Goal: Transaction & Acquisition: Purchase product/service

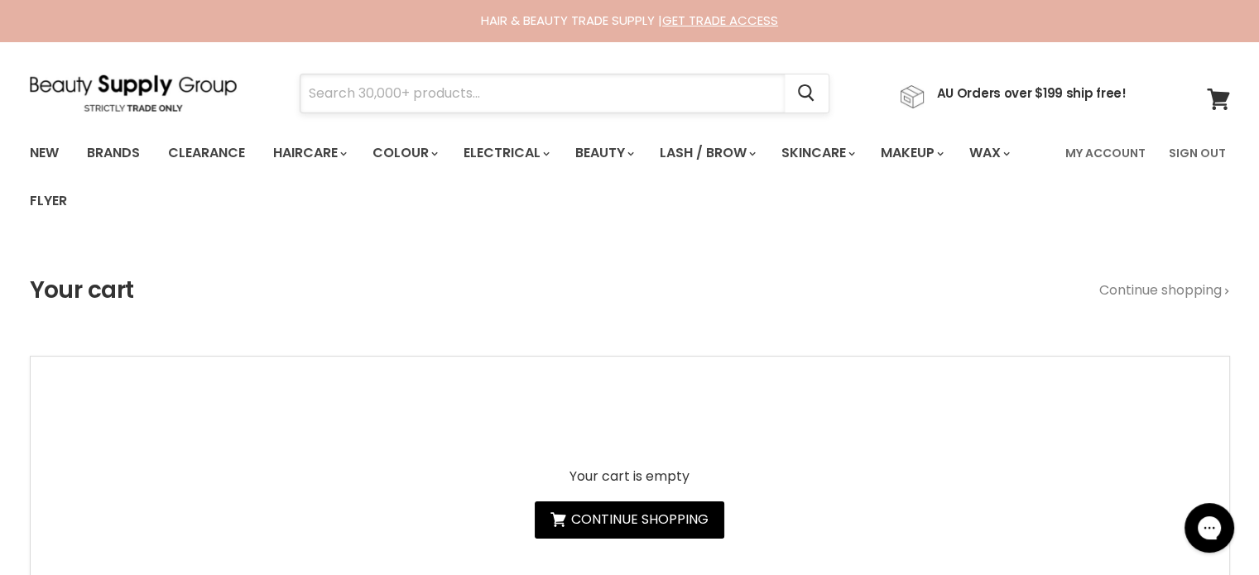
paste input "MilkShake Colour Care Maintainer"
type input "MilkShake Colour Care Maintainer"
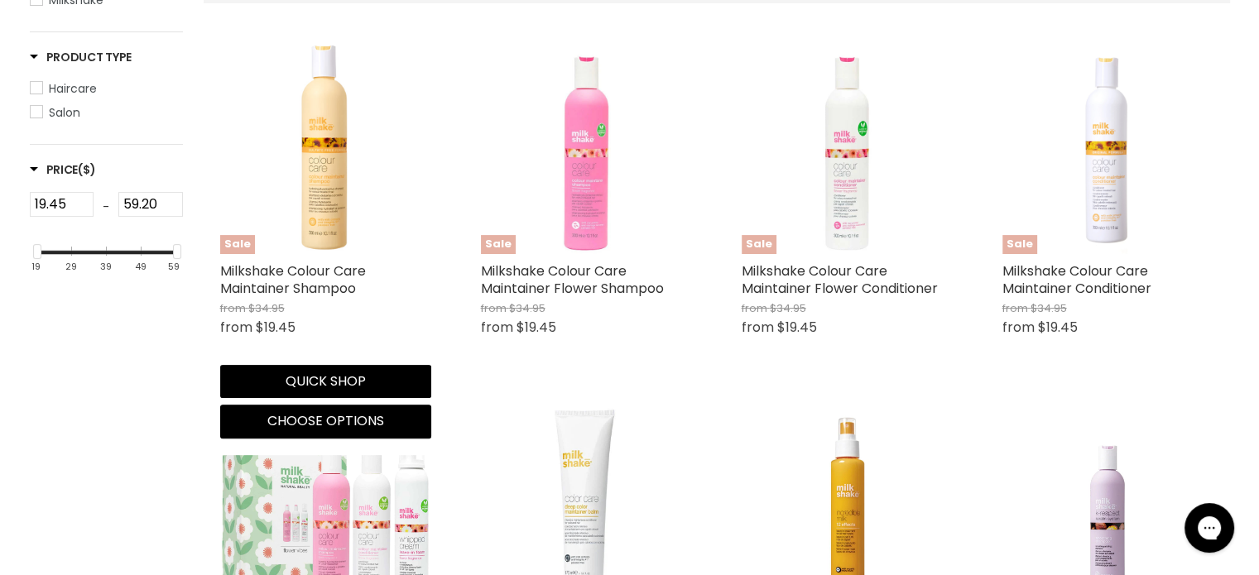
scroll to position [414, 0]
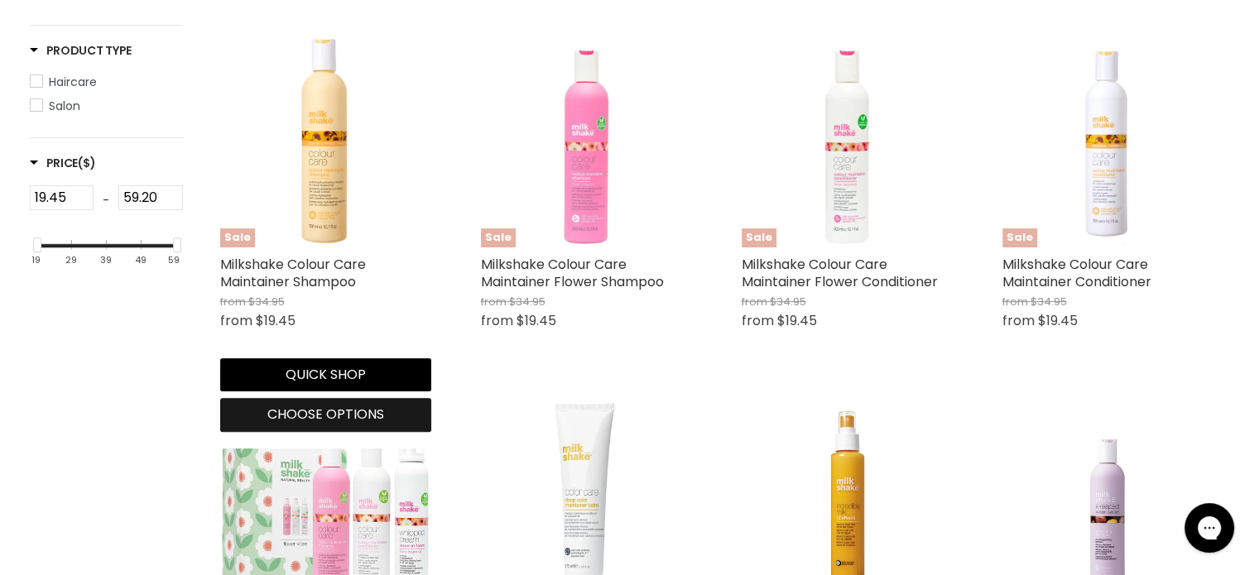
click at [344, 414] on span "Choose options" at bounding box center [325, 414] width 117 height 19
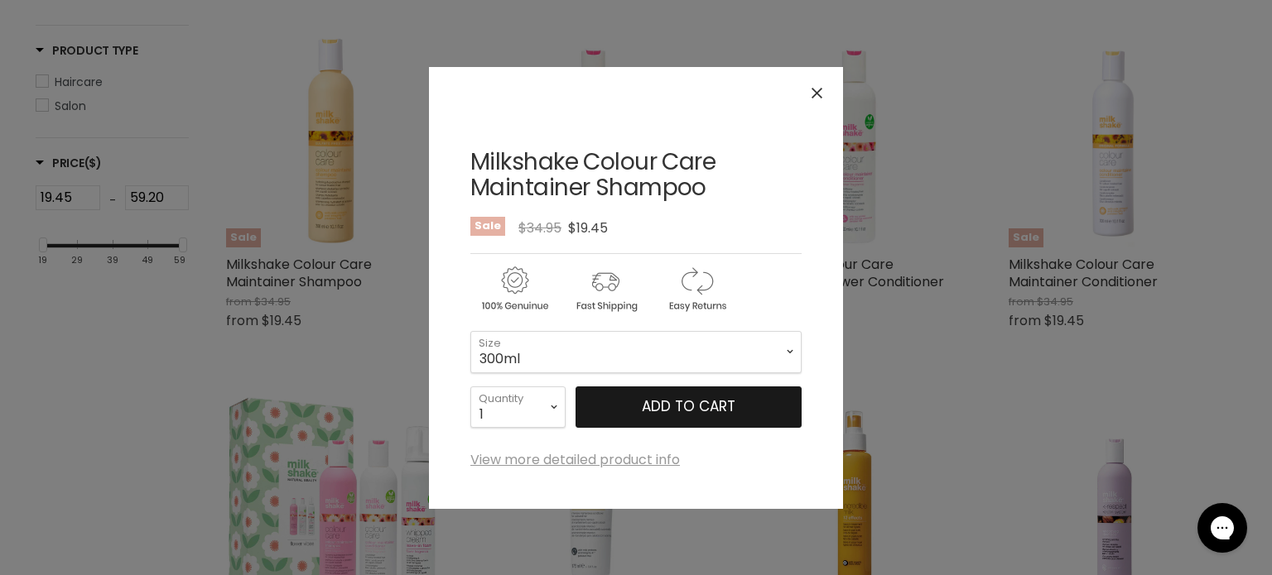
click at [660, 403] on span "Add to cart" at bounding box center [689, 407] width 94 height 20
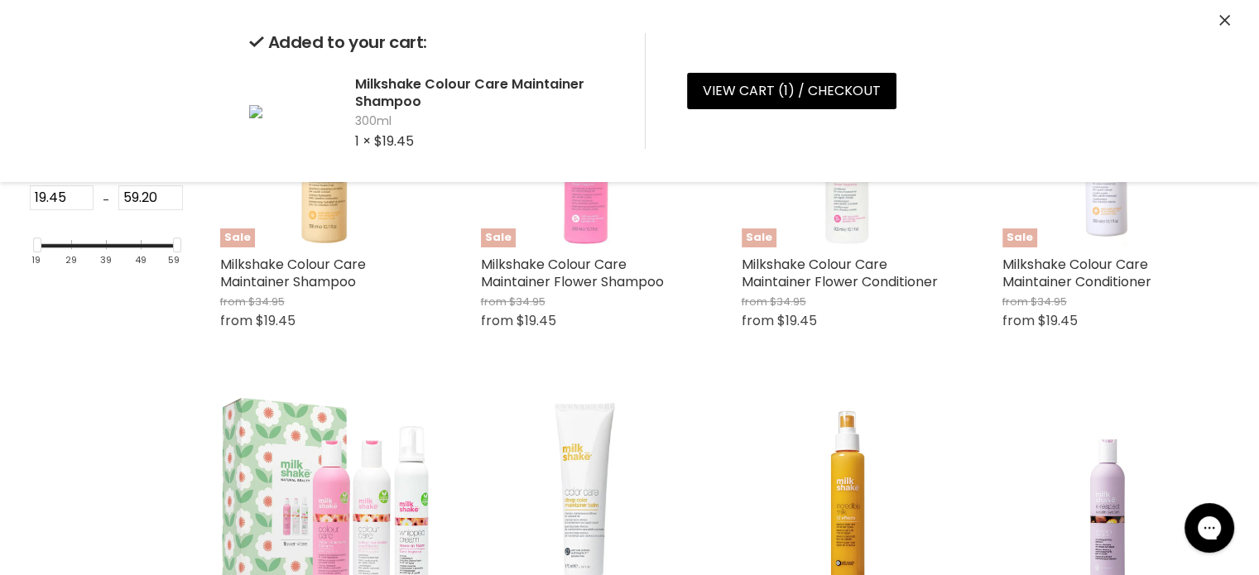
click at [1225, 19] on icon "Close" at bounding box center [1224, 20] width 11 height 11
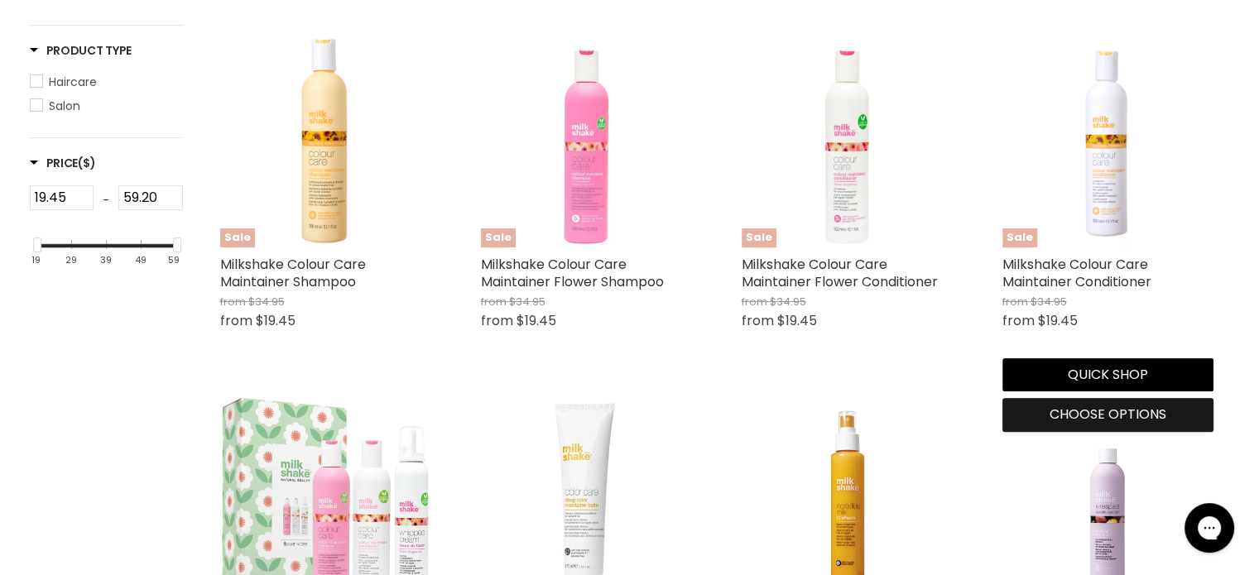
click at [1059, 420] on span "Choose options" at bounding box center [1108, 414] width 117 height 19
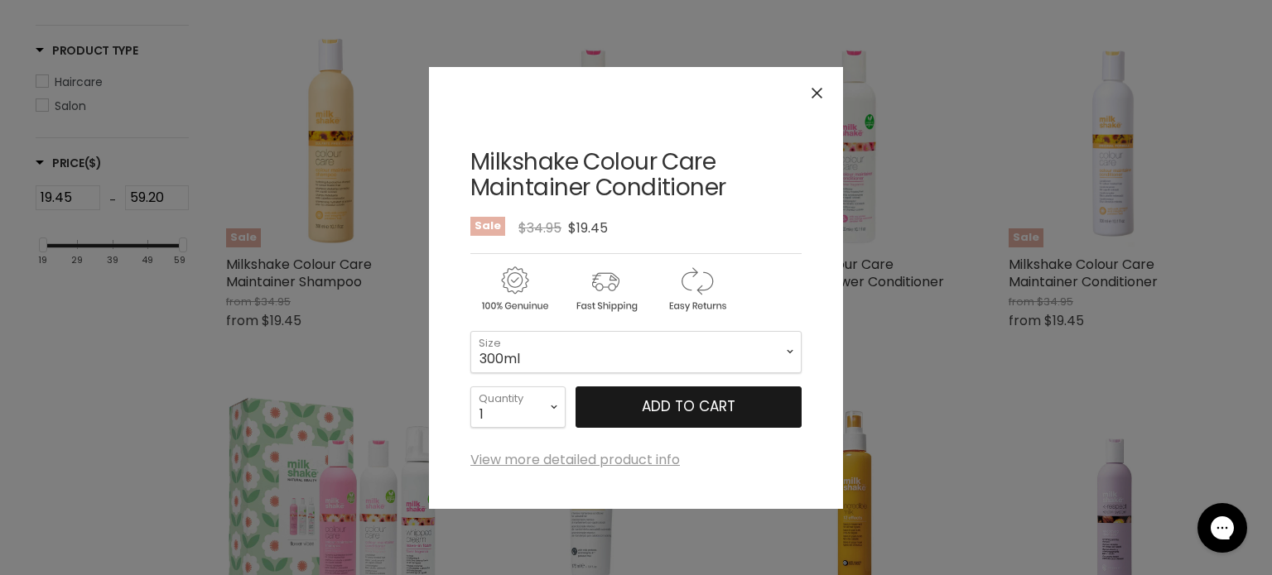
click at [609, 400] on button "Add to cart" at bounding box center [688, 407] width 226 height 41
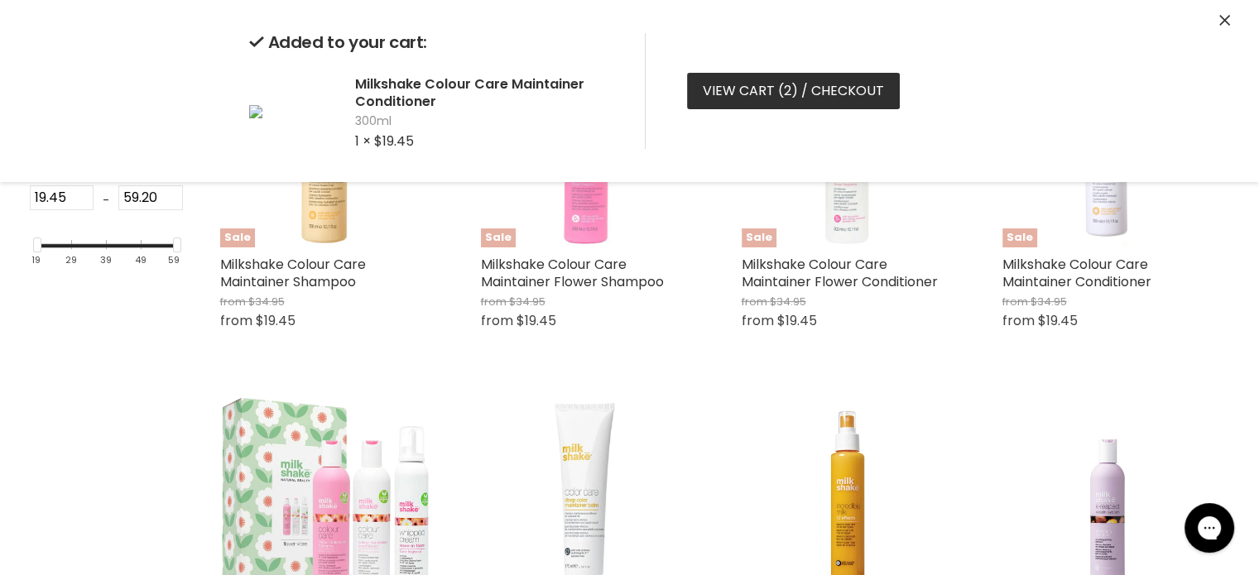
click at [755, 99] on link "View cart ( 2 ) / Checkout" at bounding box center [793, 91] width 213 height 36
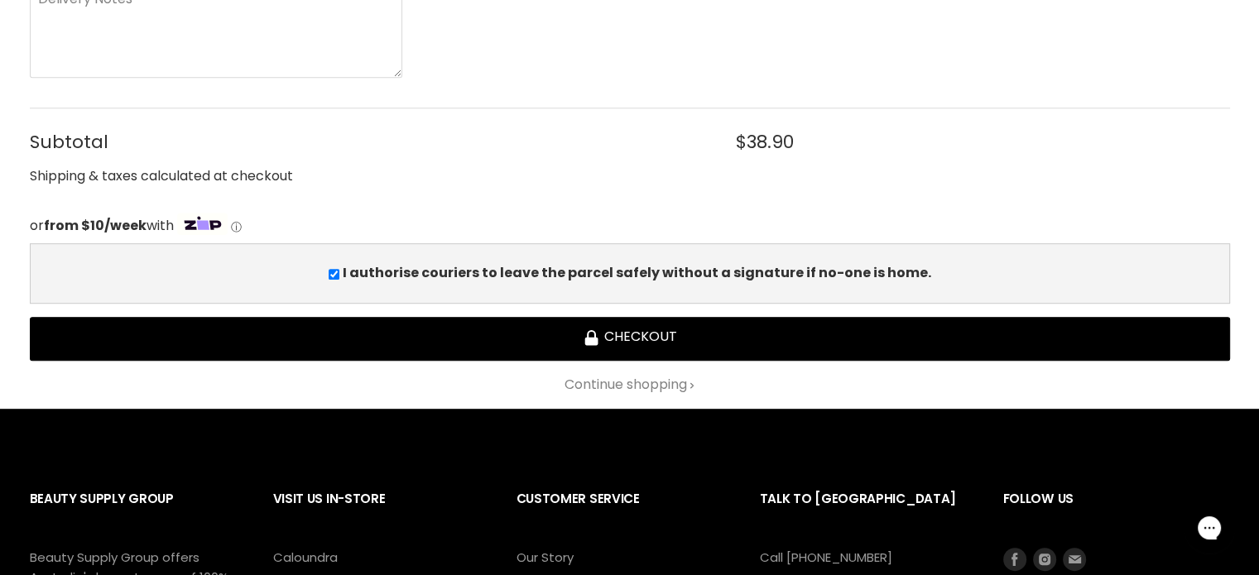
scroll to position [828, 0]
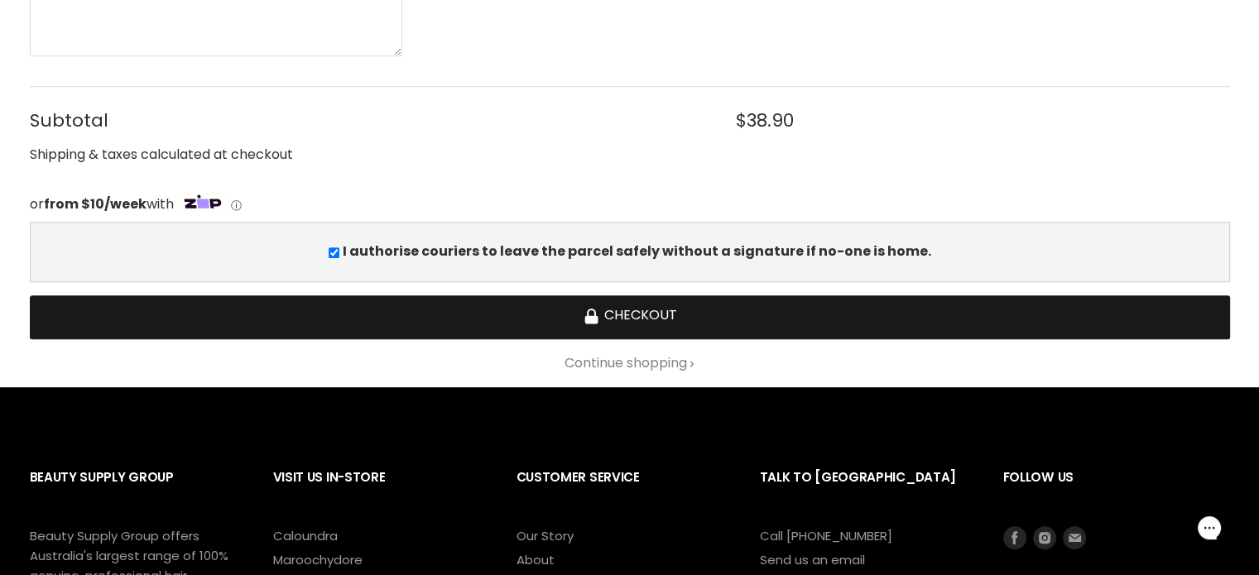
click at [638, 314] on button "Checkout" at bounding box center [630, 318] width 1200 height 44
